Goal: Task Accomplishment & Management: Complete application form

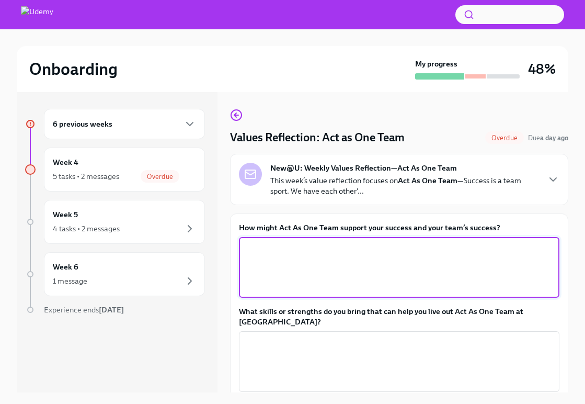
click at [293, 253] on textarea "How might Act As One Team support your success and your team’s success?" at bounding box center [399, 267] width 308 height 50
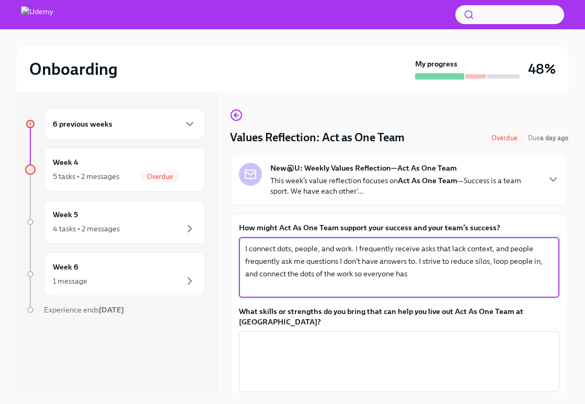
paste textarea "visibility"
type textarea "I connect dots, people, and work. I frequently receive asks that lack context, …"
click at [455, 352] on textarea "What skills or strengths do you bring that can help you live out Act As One Tea…" at bounding box center [399, 361] width 308 height 50
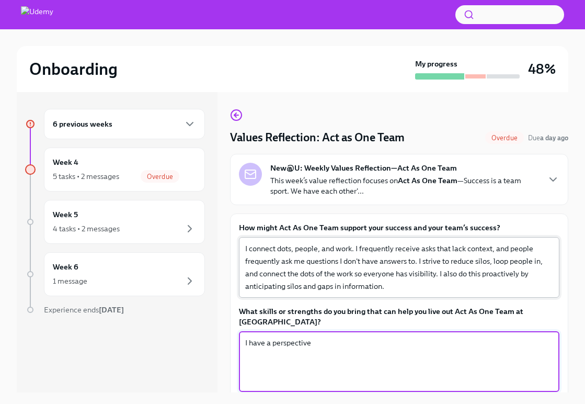
click at [544, 260] on textarea "I connect dots, people, and work. I frequently receive asks that lack context, …" at bounding box center [399, 267] width 308 height 50
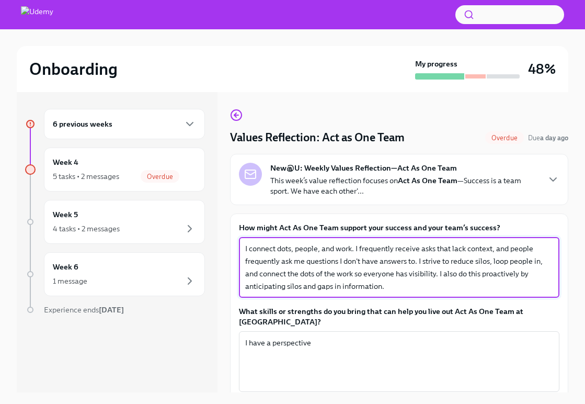
click at [384, 288] on textarea "I connect dots, people, and work. I frequently receive asks that lack context, …" at bounding box center [399, 267] width 308 height 50
click at [380, 360] on textarea "I have a perspective" at bounding box center [399, 361] width 308 height 50
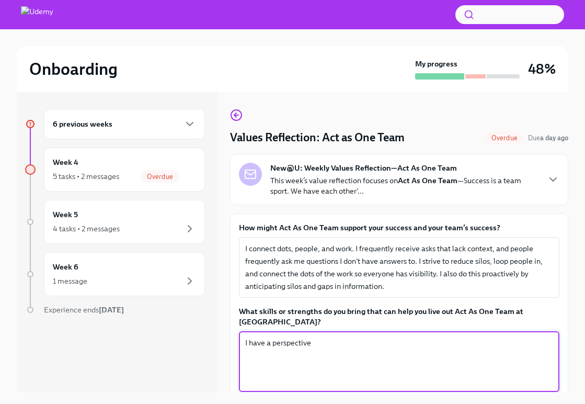
click at [404, 353] on textarea "I have a perspective" at bounding box center [399, 361] width 308 height 50
click at [402, 347] on textarea "I have a perspective" at bounding box center [399, 361] width 308 height 50
paste textarea "visibility"
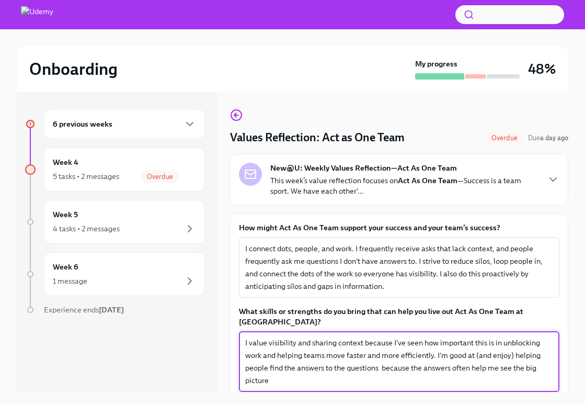
click at [445, 371] on textarea "I value visibility and sharing context because I've seen how important this is …" at bounding box center [399, 361] width 308 height 50
click at [421, 374] on textarea "I value visibility and sharing context because I've seen how important this is …" at bounding box center [399, 361] width 308 height 50
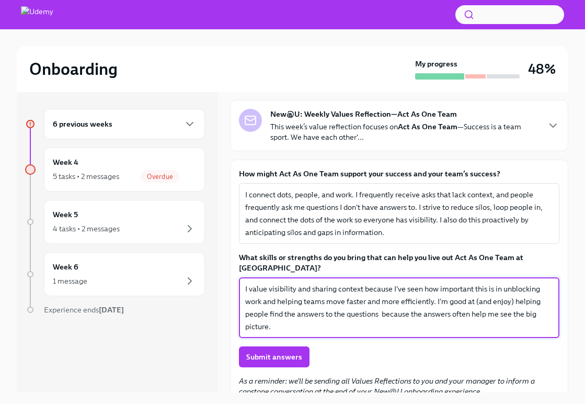
scroll to position [56, 0]
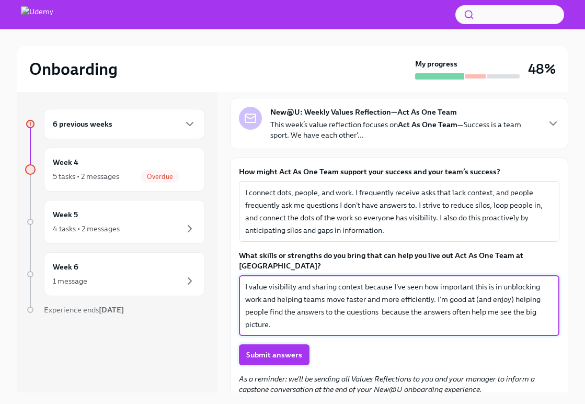
type textarea "I value visibility and sharing context because I've seen how important this is …"
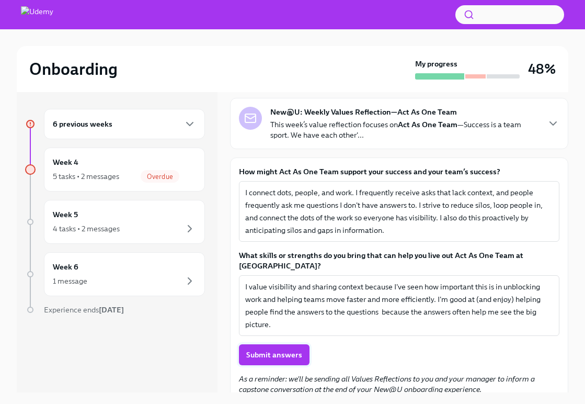
click at [268, 349] on span "Submit answers" at bounding box center [274, 354] width 56 height 10
click at [91, 164] on div "Week 4 5 tasks • 2 messages Overdue" at bounding box center [124, 169] width 143 height 26
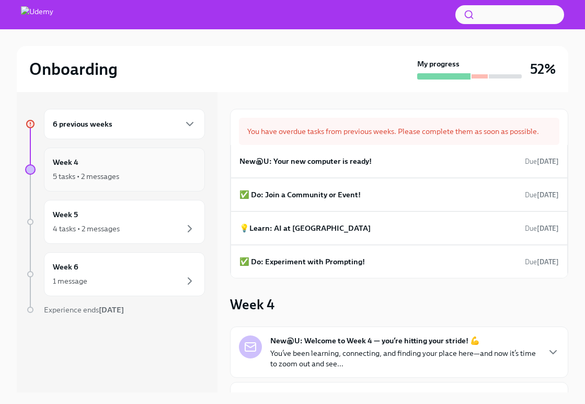
click at [129, 182] on div "5 tasks • 2 messages" at bounding box center [124, 176] width 143 height 13
click at [130, 163] on div "Week 4 5 tasks • 2 messages" at bounding box center [124, 169] width 143 height 26
click at [380, 160] on div "New@U: Your new computer is ready! Due [DATE]" at bounding box center [398, 161] width 319 height 16
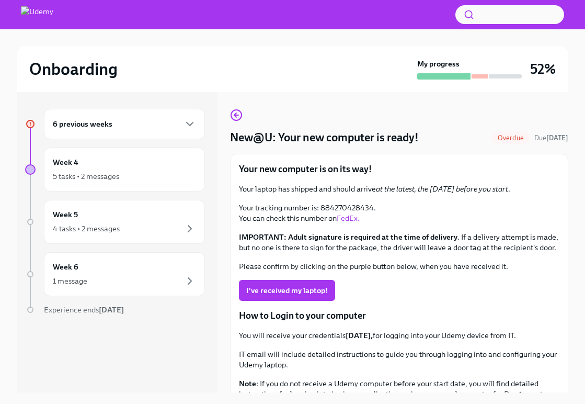
click at [348, 208] on p "Your tracking number is: 884270428434. You can check this number on FedEx." at bounding box center [399, 212] width 320 height 21
copy p "884270428434"
click at [346, 216] on link "FedEx." at bounding box center [348, 217] width 23 height 9
click at [281, 295] on span "I've received my laptop!" at bounding box center [287, 290] width 82 height 10
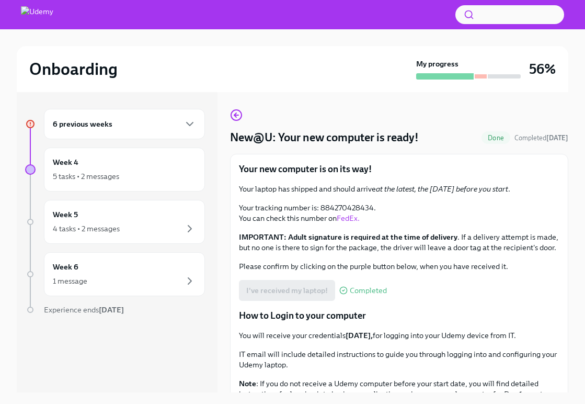
click at [120, 124] on div "6 previous weeks" at bounding box center [124, 124] width 143 height 13
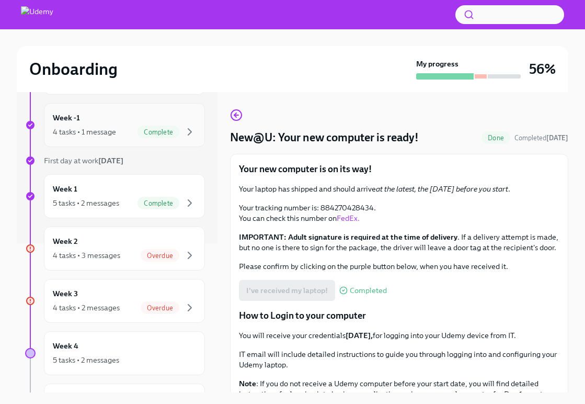
scroll to position [151, 0]
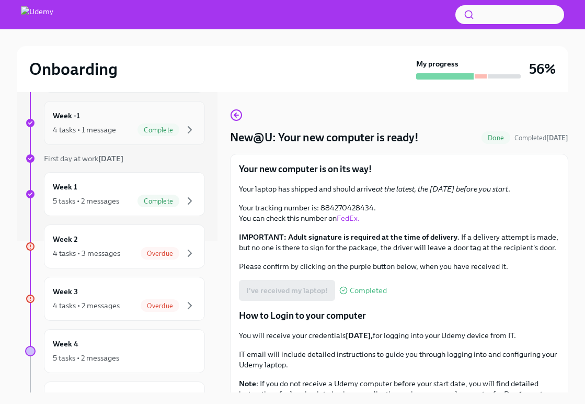
click at [121, 253] on div "4 tasks • 3 messages Overdue" at bounding box center [124, 253] width 143 height 13
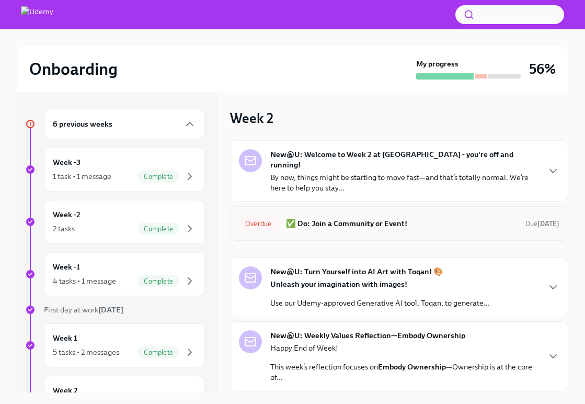
click at [370, 217] on h6 "✅ Do: Join a Community or Event!" at bounding box center [401, 223] width 231 height 12
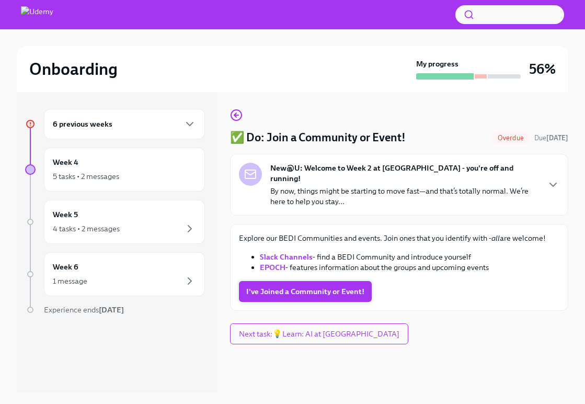
click at [327, 286] on span "I've Joined a Community or Event!" at bounding box center [305, 291] width 118 height 10
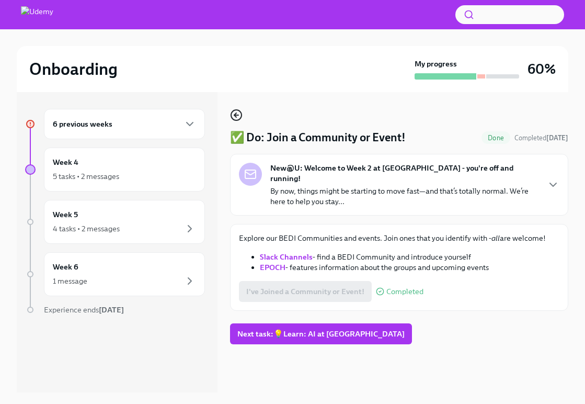
click at [238, 111] on icon "button" at bounding box center [236, 115] width 13 height 13
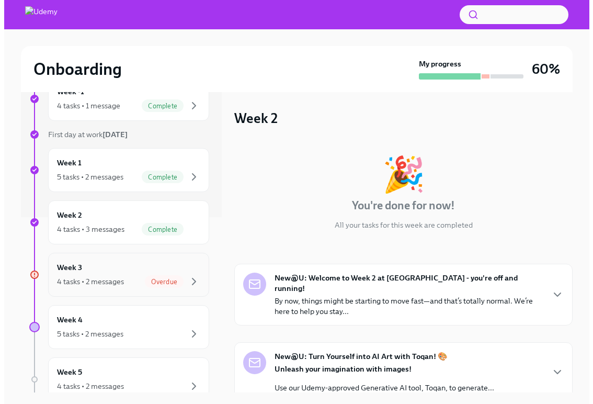
scroll to position [177, 0]
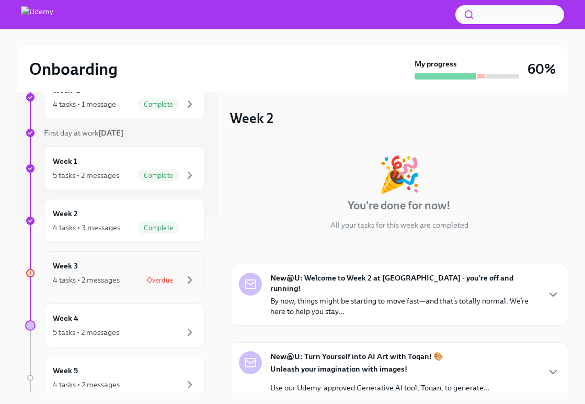
click at [87, 267] on div "Week 3 4 tasks • 2 messages Overdue" at bounding box center [124, 273] width 143 height 26
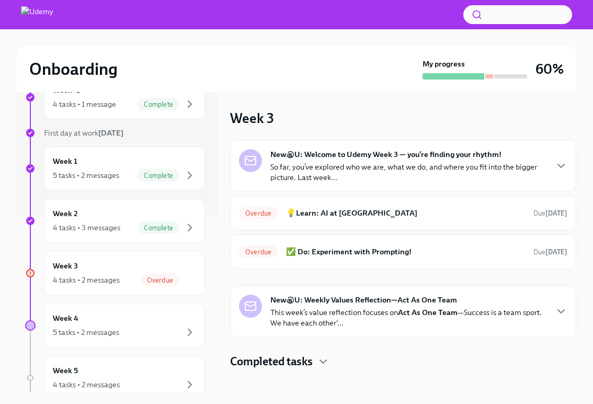
scroll to position [177, 0]
